Goal: Information Seeking & Learning: Understand process/instructions

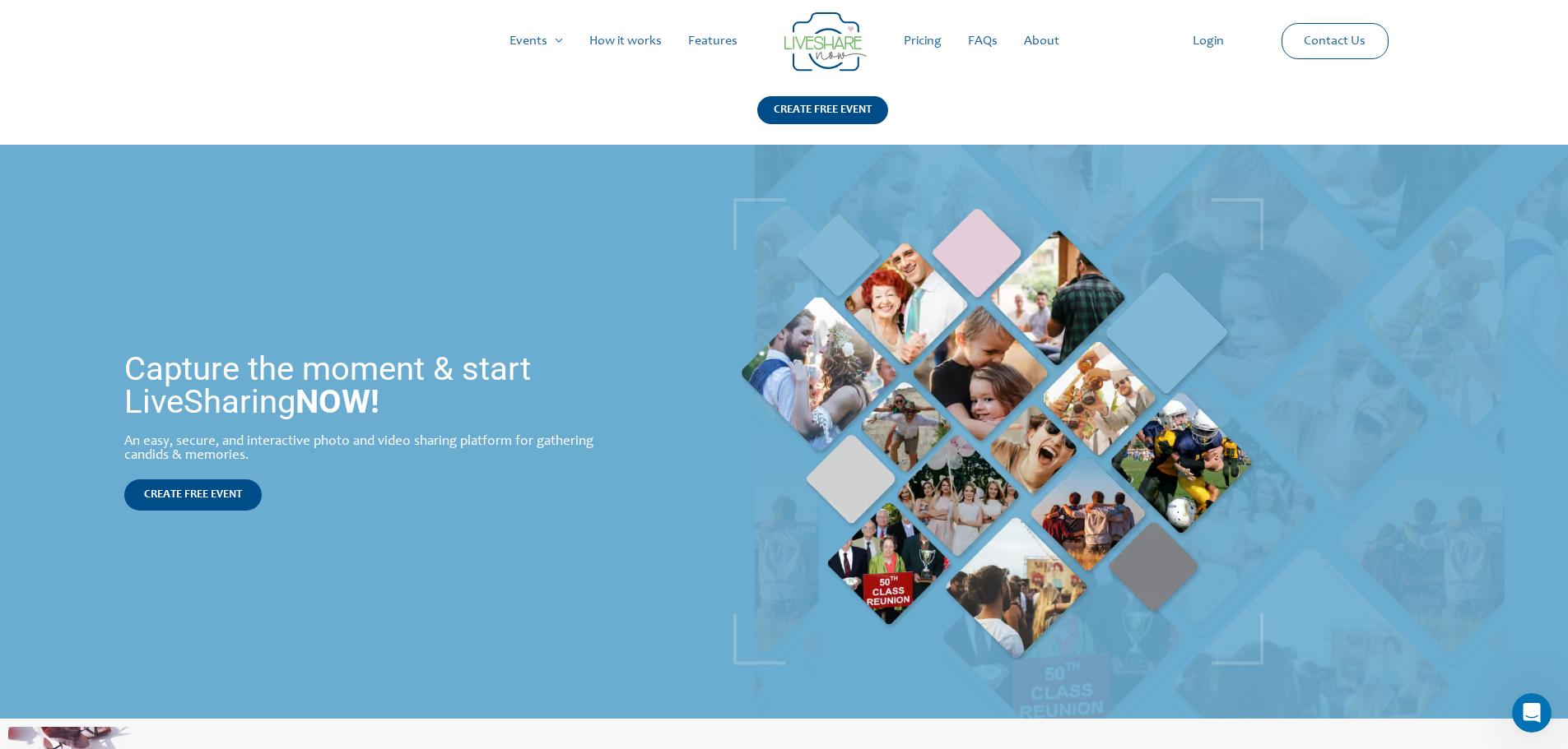
click at [666, 41] on link "How it works" at bounding box center [625, 42] width 98 height 53
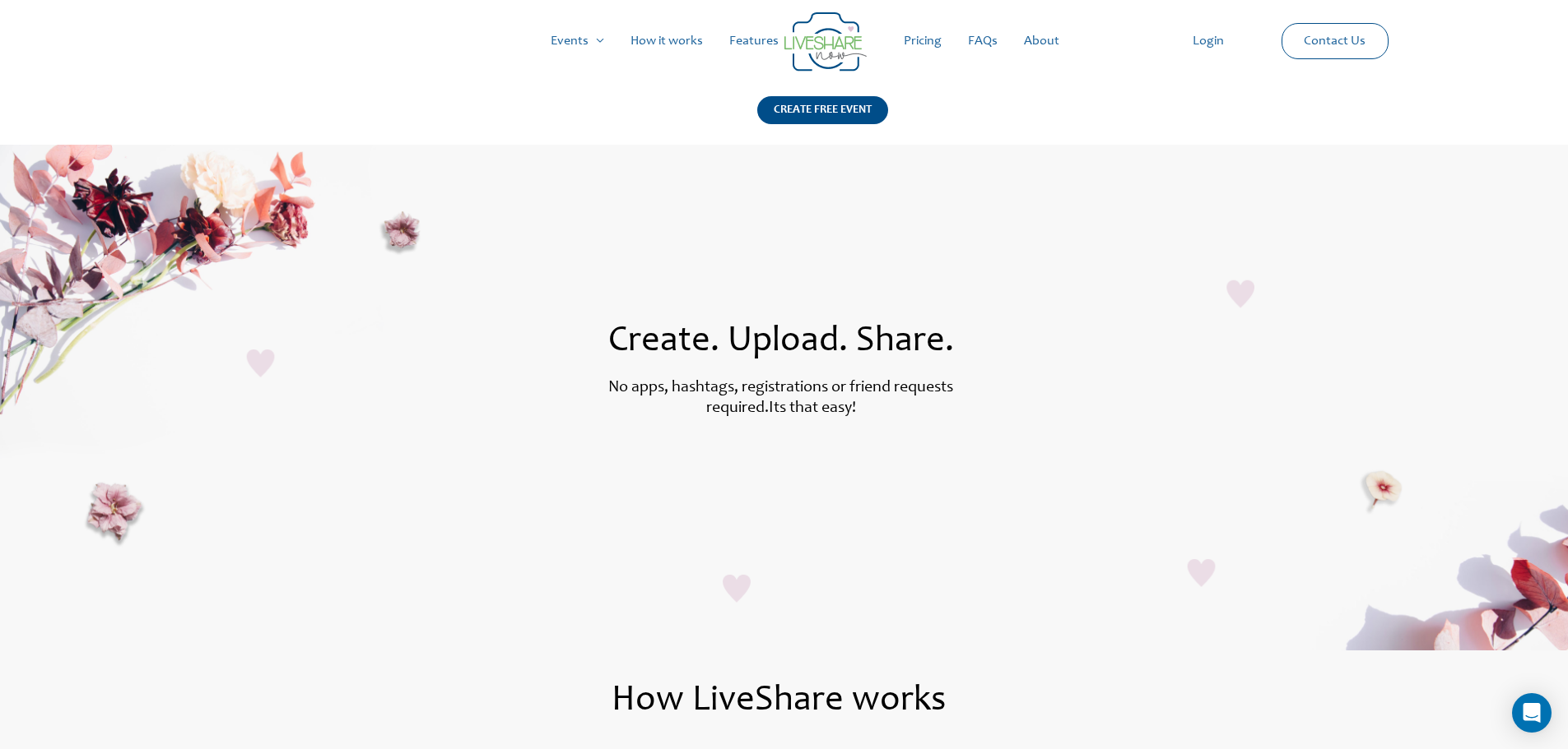
click at [927, 41] on link "Pricing" at bounding box center [923, 42] width 64 height 53
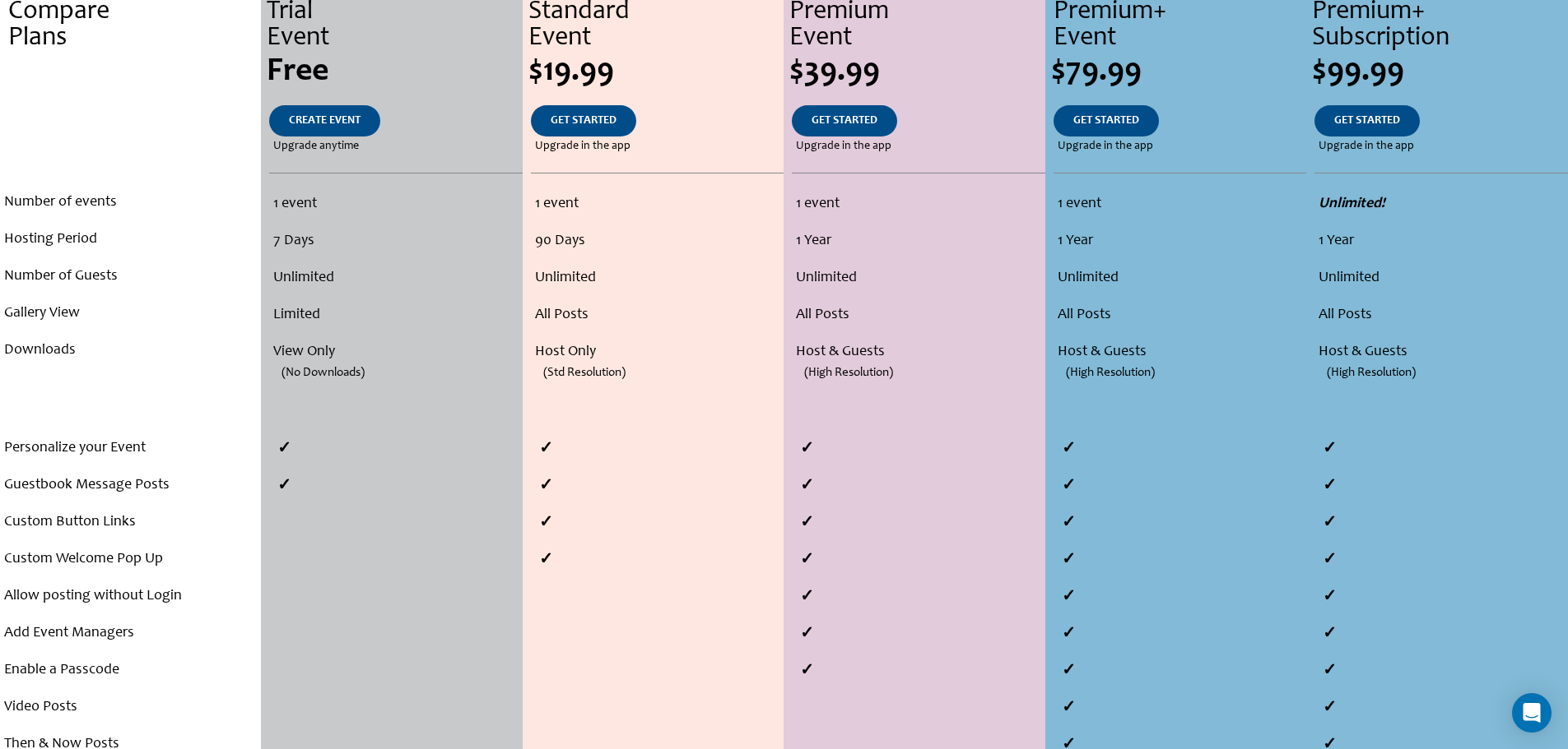
scroll to position [411, 0]
